Goal: Find specific page/section: Find specific page/section

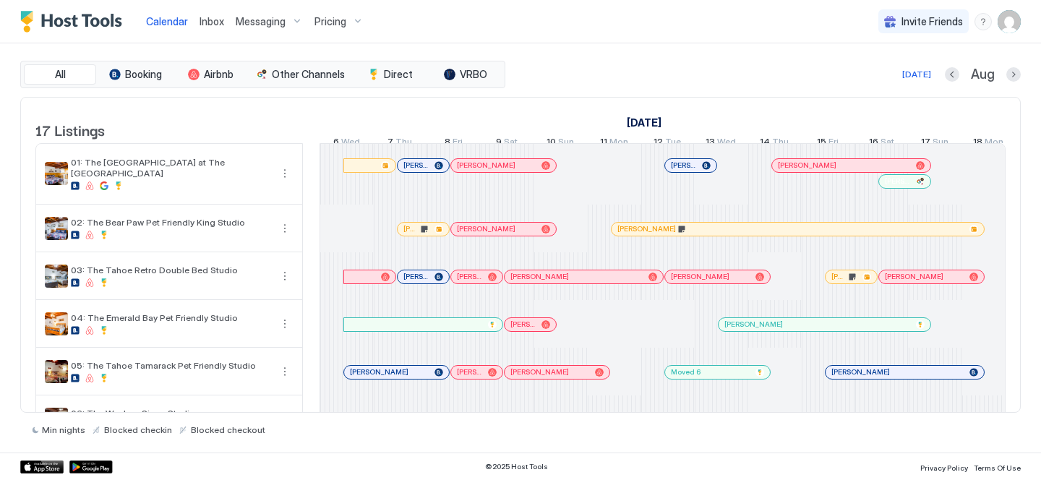
scroll to position [0, 803]
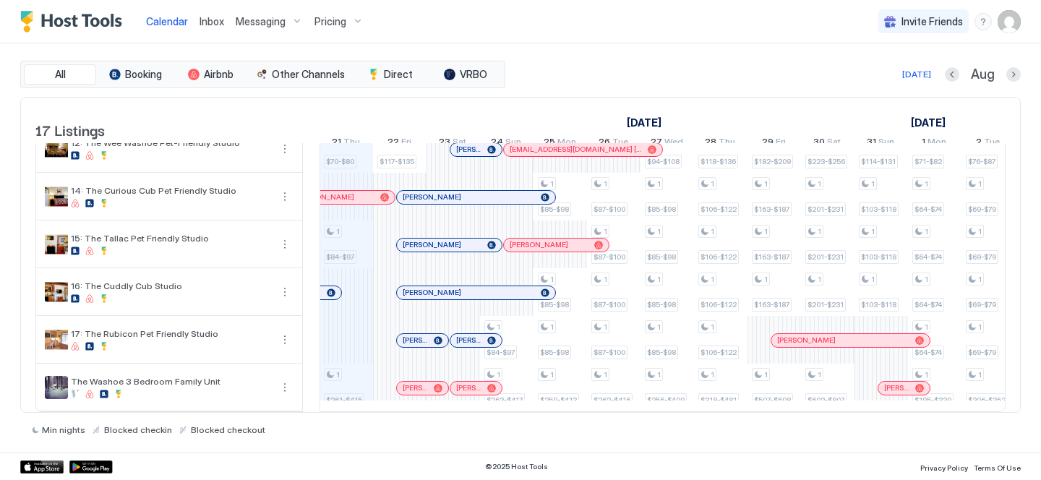
click at [241, 26] on span "Messaging" at bounding box center [261, 21] width 50 height 13
click at [241, 26] on div at bounding box center [520, 240] width 1041 height 480
click at [216, 24] on span "Inbox" at bounding box center [211, 21] width 25 height 12
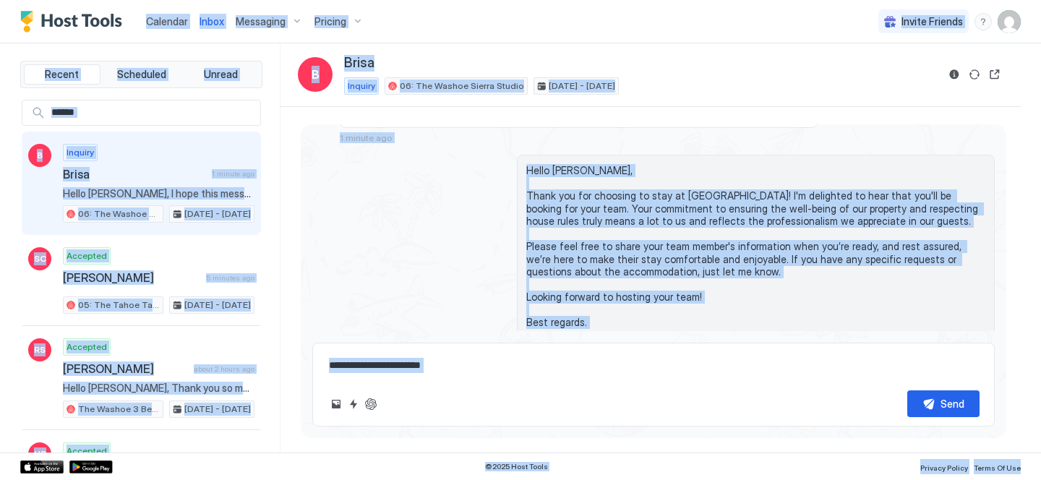
scroll to position [272, 0]
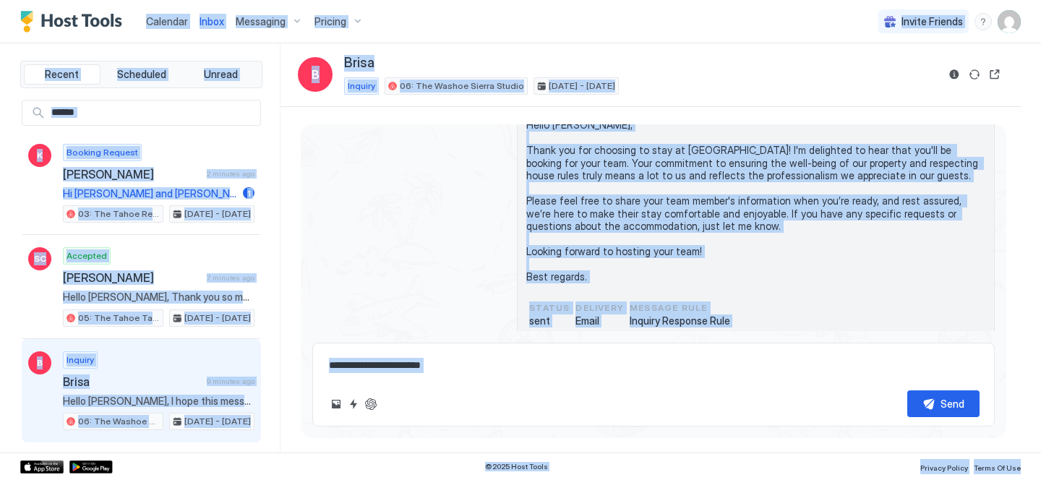
click at [166, 14] on link "Calendar" at bounding box center [167, 21] width 42 height 15
